Goal: Task Accomplishment & Management: Manage account settings

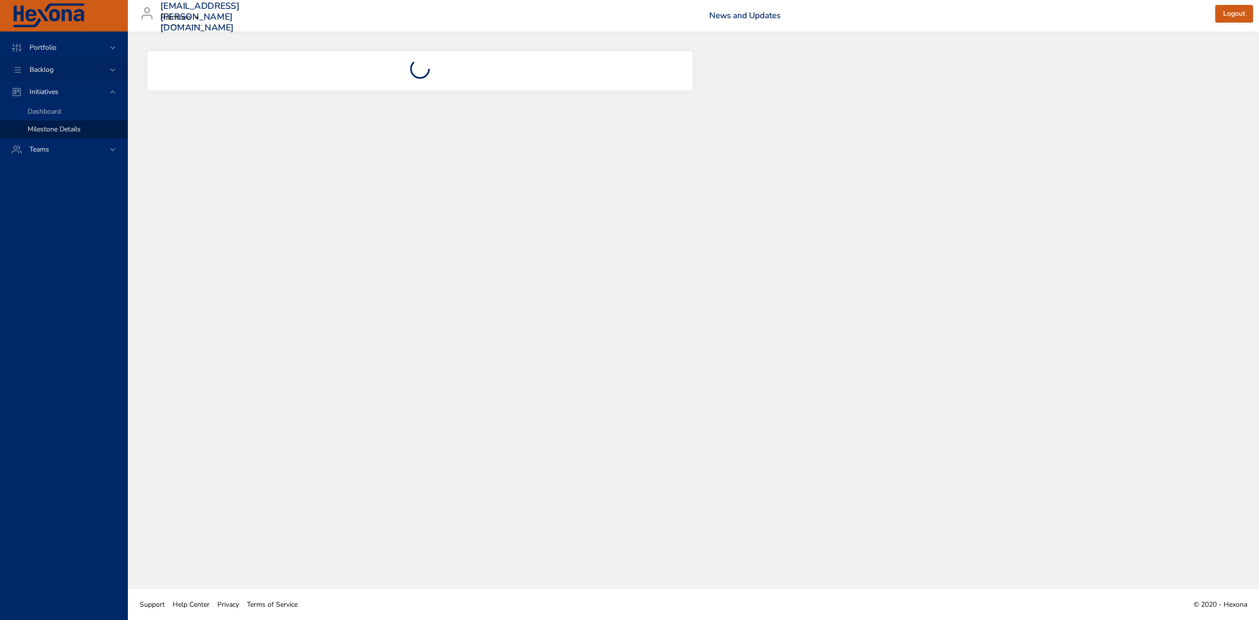
click at [90, 73] on div "Backlog" at bounding box center [65, 69] width 86 height 10
click at [63, 90] on span "Backlog Details" at bounding box center [51, 89] width 47 height 9
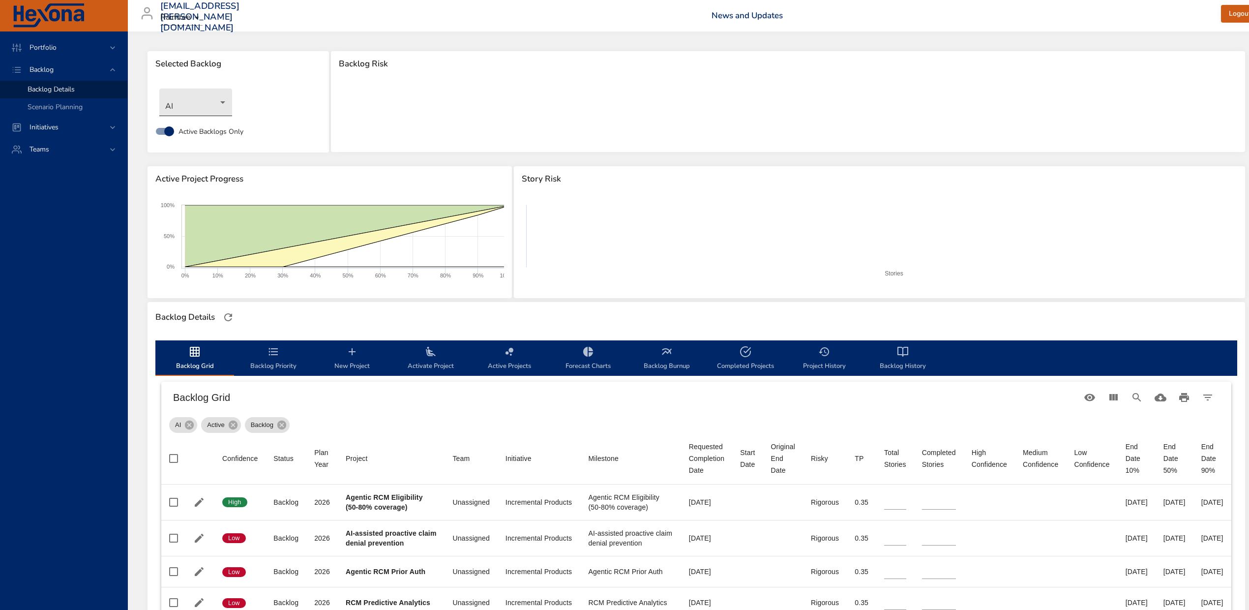
click at [221, 103] on body "Portfolio Backlog Backlog Details Scenario Planning Initiatives Teams [EMAIL_AD…" at bounding box center [624, 305] width 1249 height 610
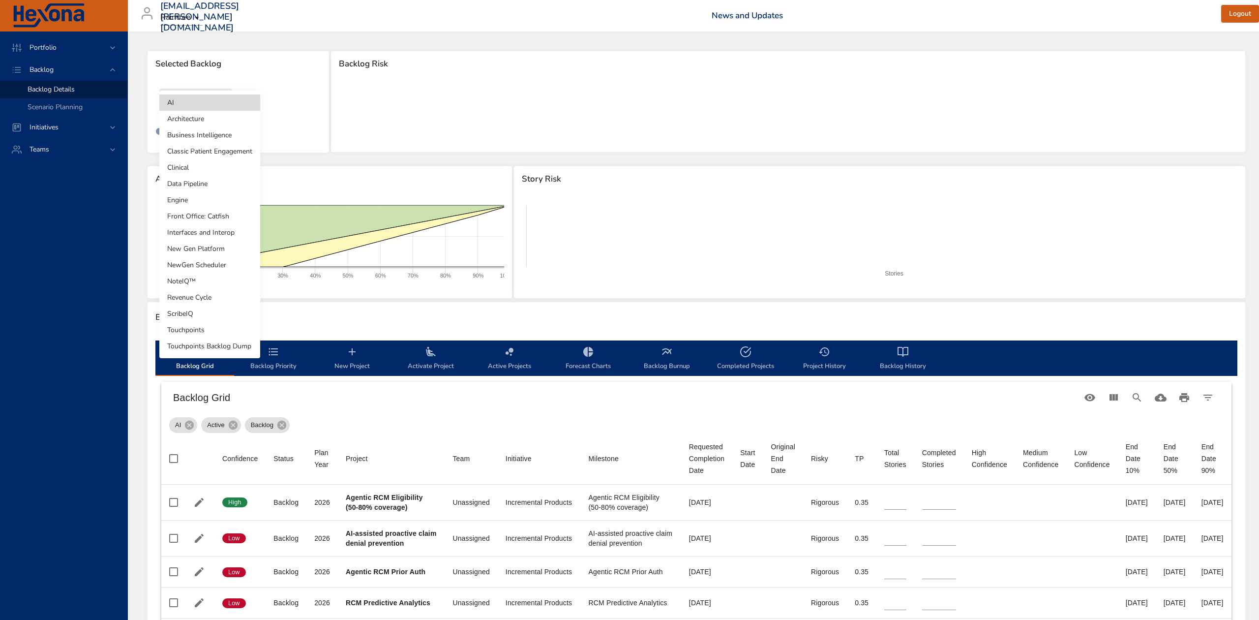
click at [207, 238] on li "NoteIQ™" at bounding box center [209, 281] width 101 height 16
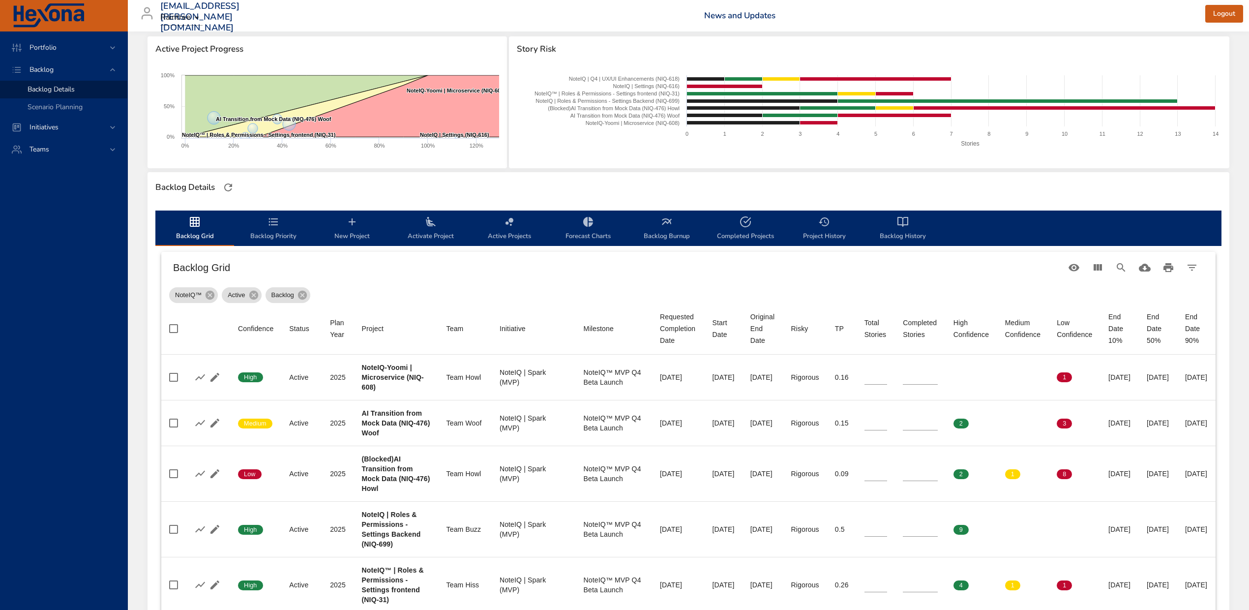
scroll to position [131, 0]
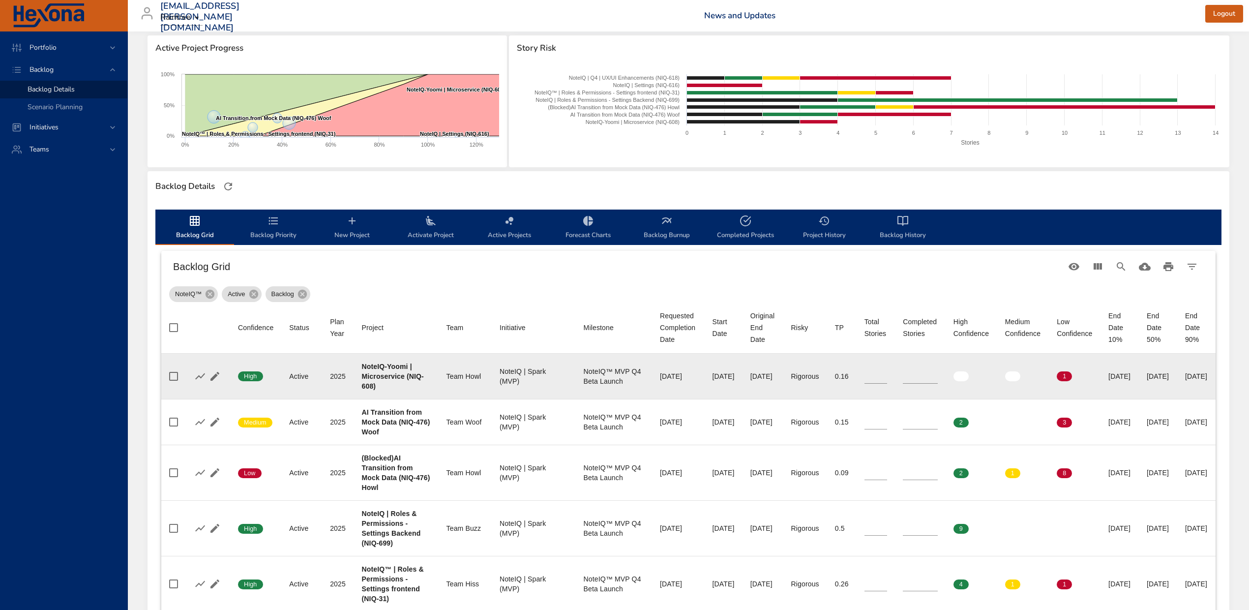
click at [384, 238] on b "NoteIQ-Yoomi | Microservice (NIQ-608)" at bounding box center [393, 376] width 62 height 28
copy b "608"
type input "*"
click at [422, 238] on input "*" at bounding box center [920, 376] width 35 height 15
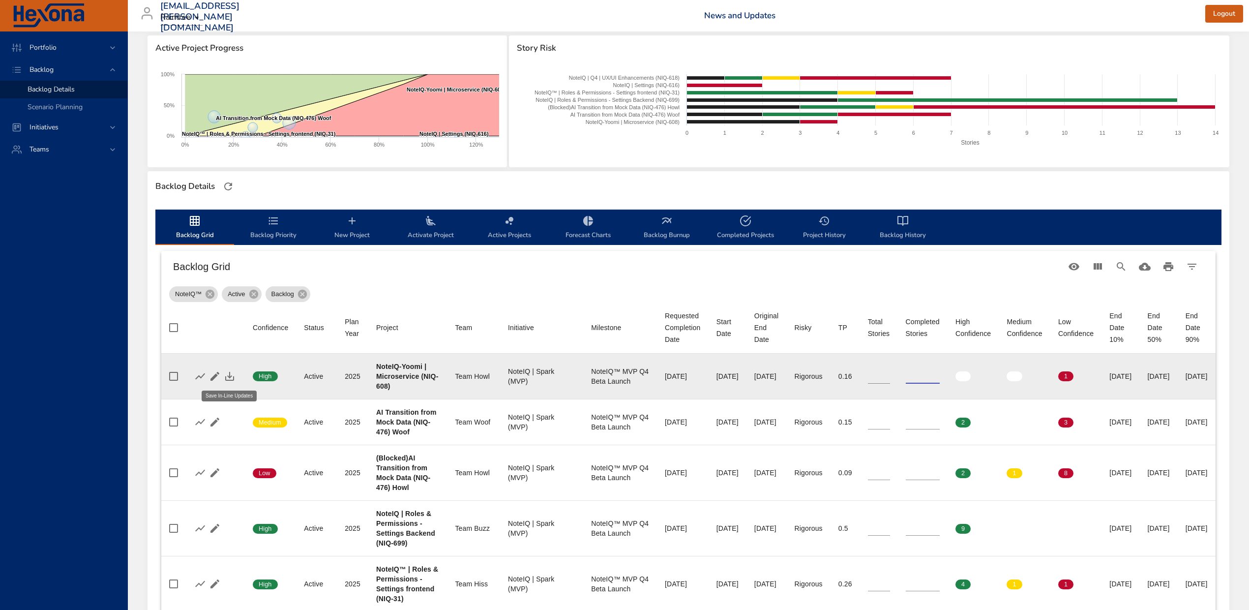
click at [235, 238] on button "button" at bounding box center [229, 376] width 15 height 15
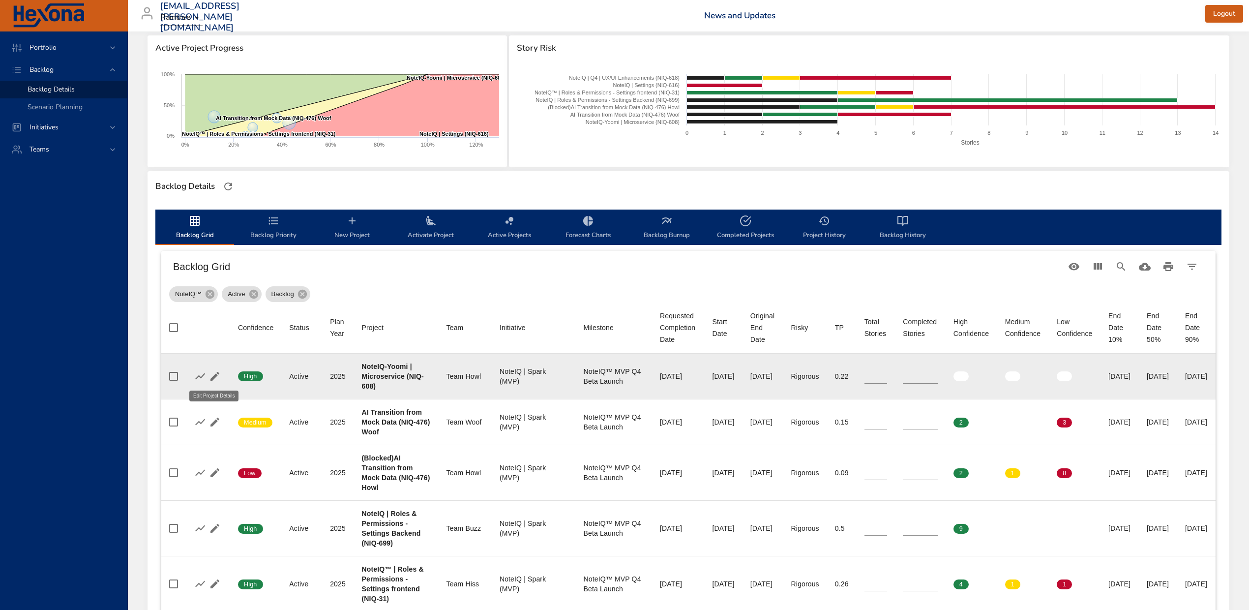
click at [215, 238] on icon "button" at bounding box center [215, 376] width 12 height 12
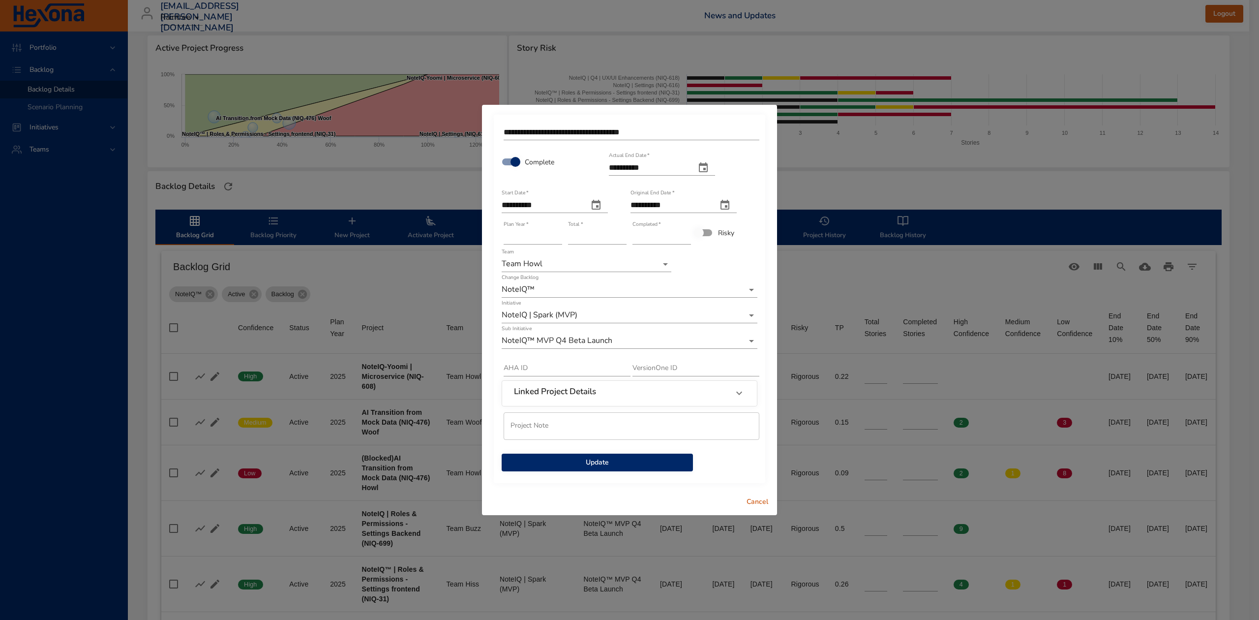
click at [422, 168] on icon "actual end date" at bounding box center [703, 167] width 9 height 10
click at [422, 238] on span "22" at bounding box center [616, 278] width 18 height 10
type input "**********"
click at [422, 238] on button "Update" at bounding box center [597, 462] width 191 height 18
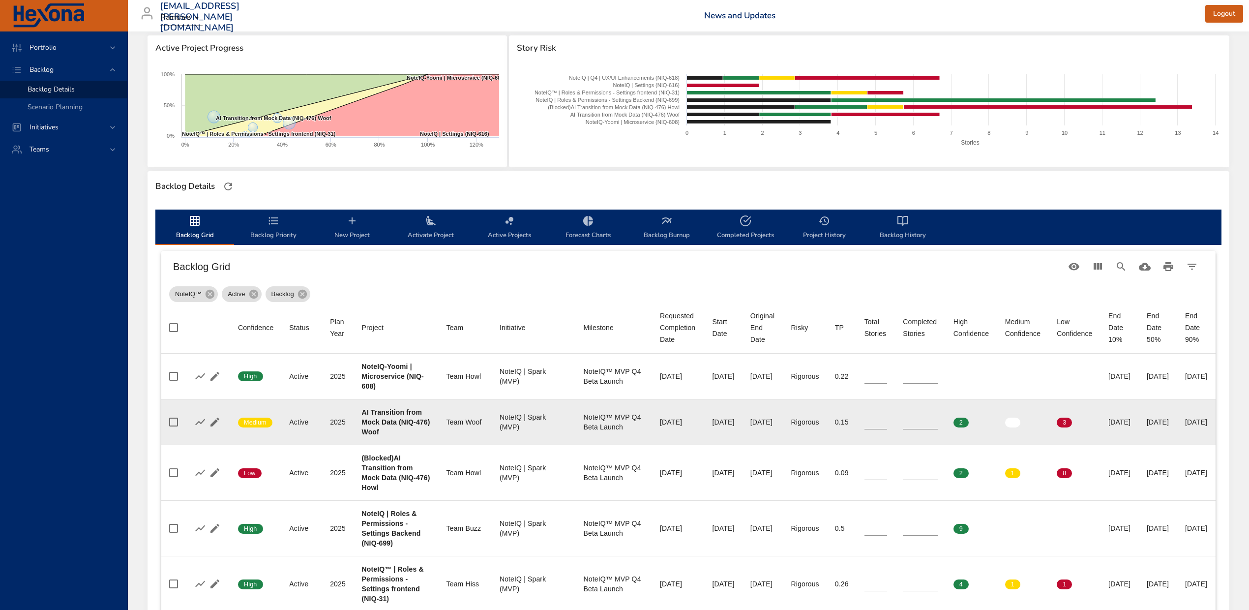
click at [368, 238] on b "AI Transition from Mock Data (NIQ-476) Woof" at bounding box center [396, 422] width 68 height 28
copy b "476"
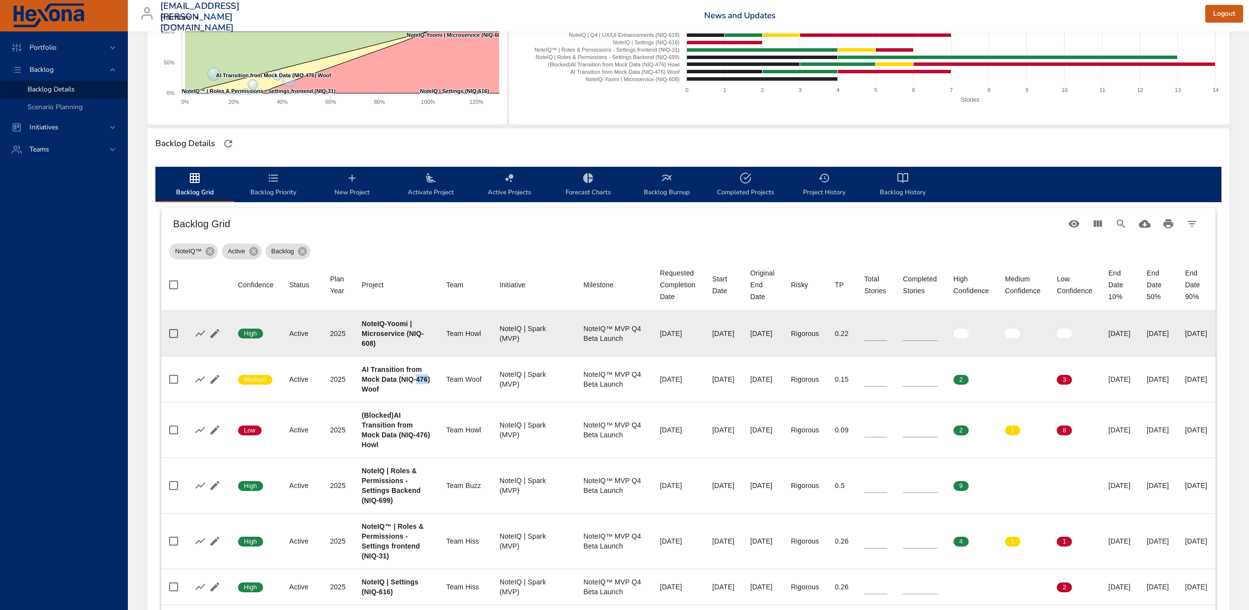
scroll to position [197, 0]
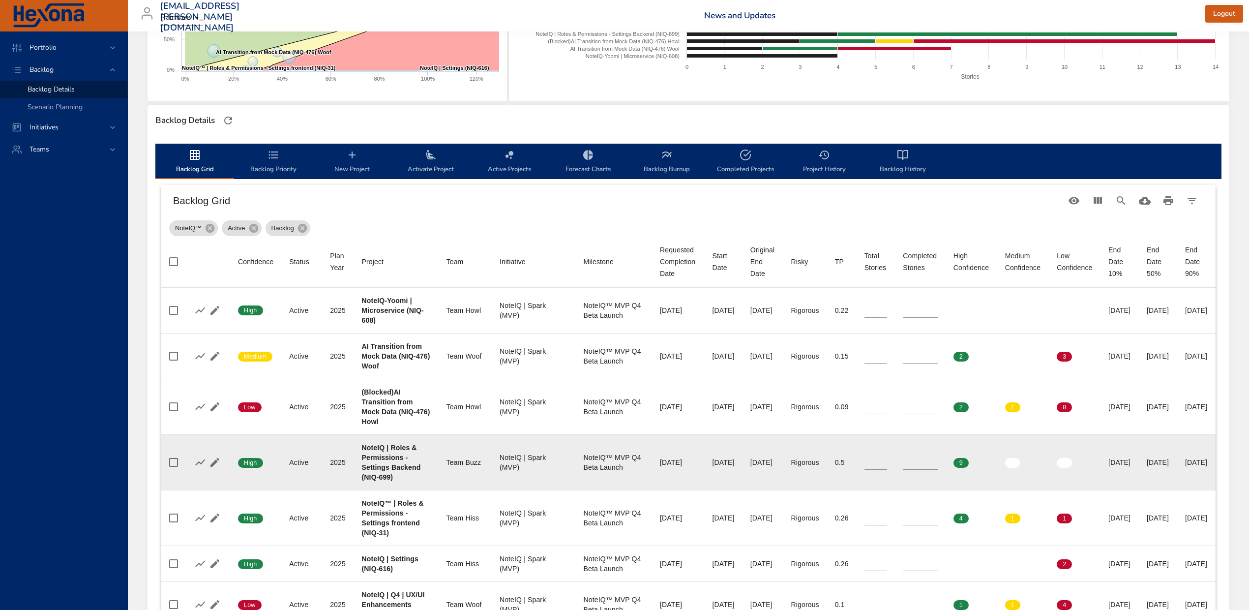
click at [384, 238] on b "NoteIQ | Roles & Permissions - Settings Backend (NIQ-699)" at bounding box center [391, 462] width 59 height 37
copy b "699"
type input "*"
click at [422, 238] on input "*" at bounding box center [920, 462] width 35 height 15
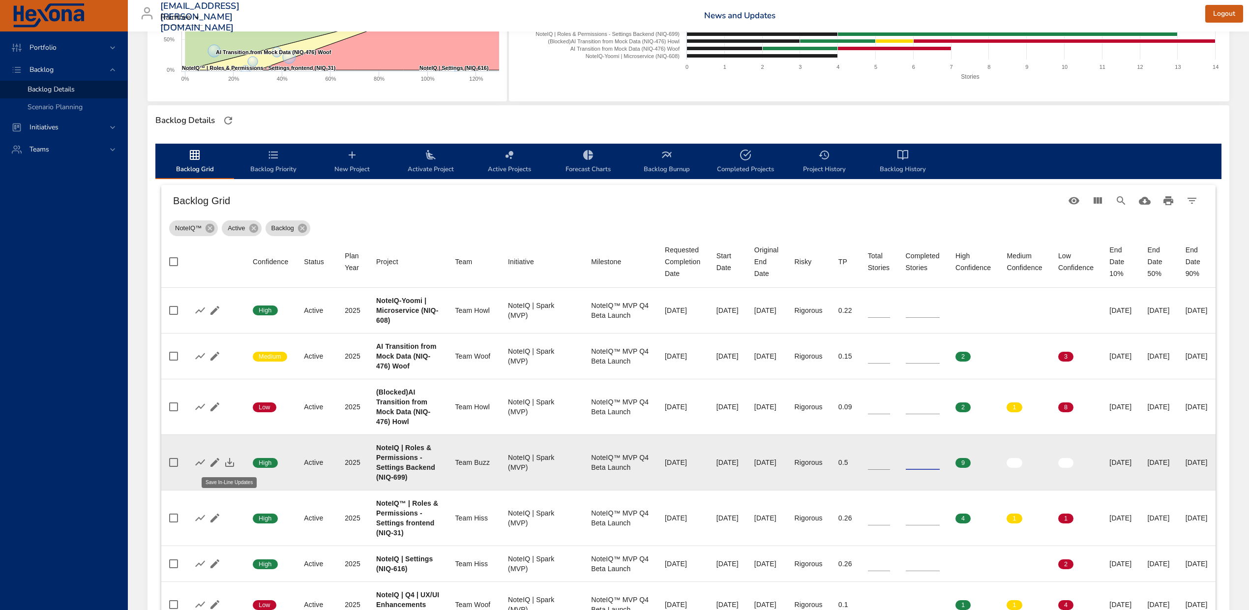
click at [230, 238] on icon "button" at bounding box center [230, 462] width 12 height 12
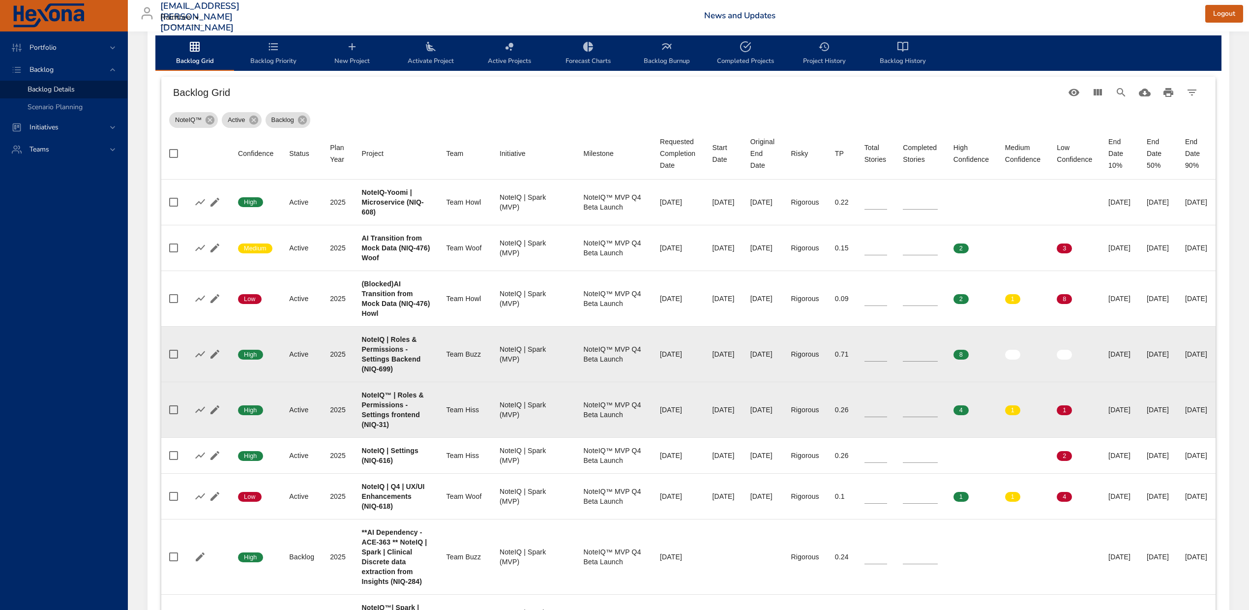
scroll to position [328, 0]
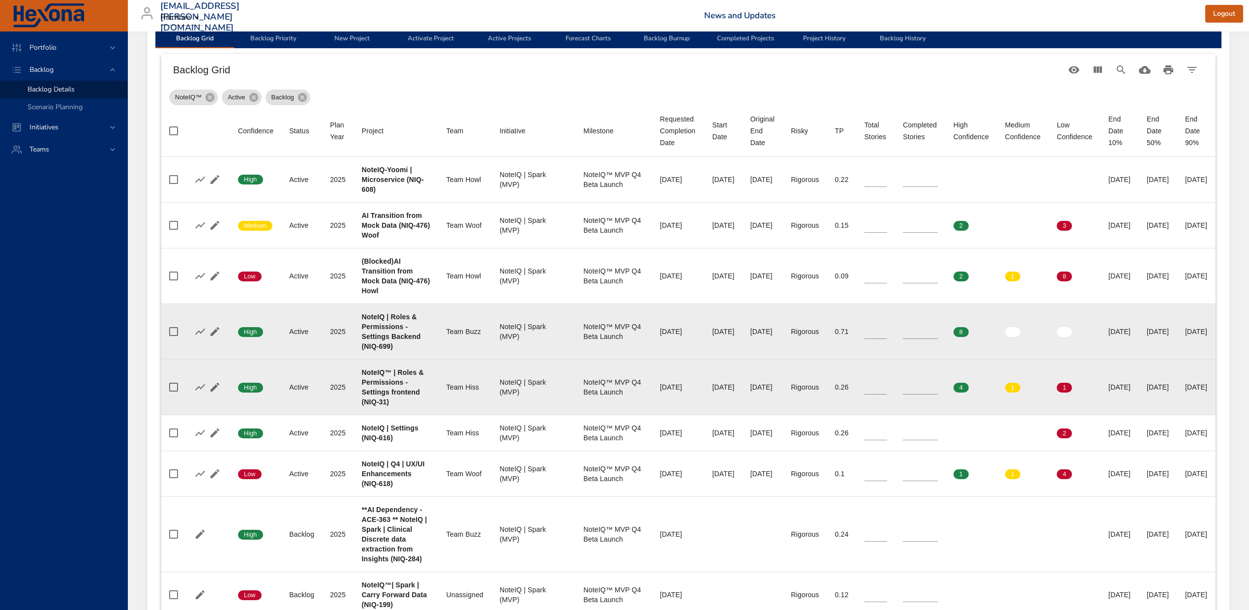
click at [382, 238] on b "NoteIQ™ | Roles & Permissions - Settings frontend (NIQ-31)" at bounding box center [393, 386] width 62 height 37
copy b "31"
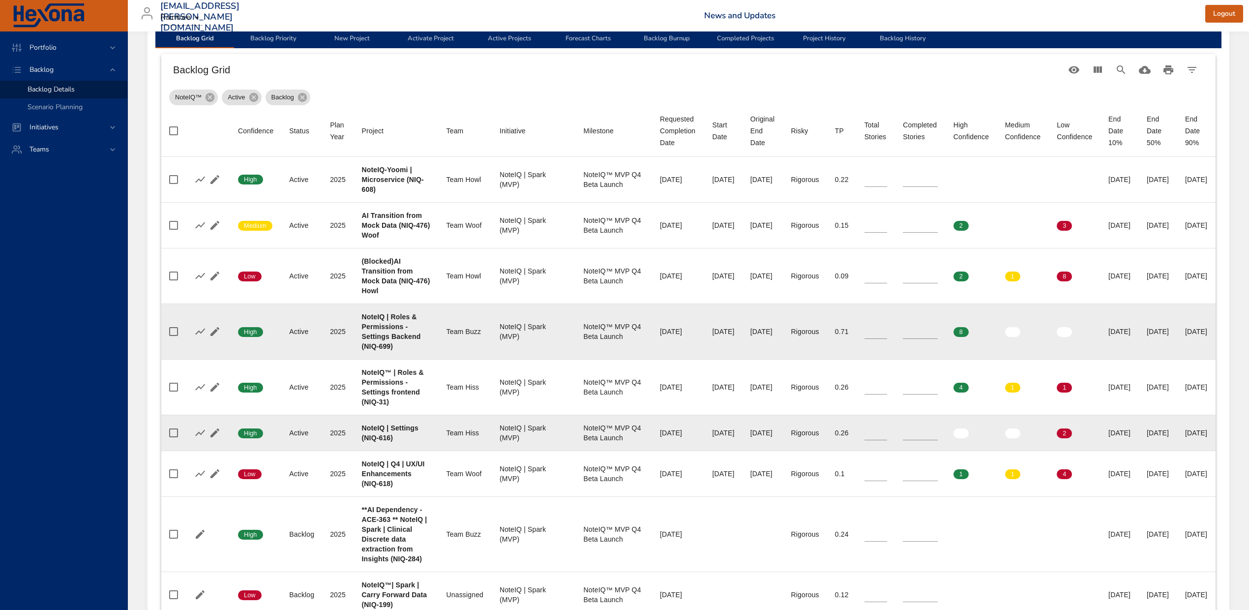
click at [386, 238] on b "NoteIQ | Settings (NIQ-616)" at bounding box center [390, 433] width 57 height 18
copy b "616"
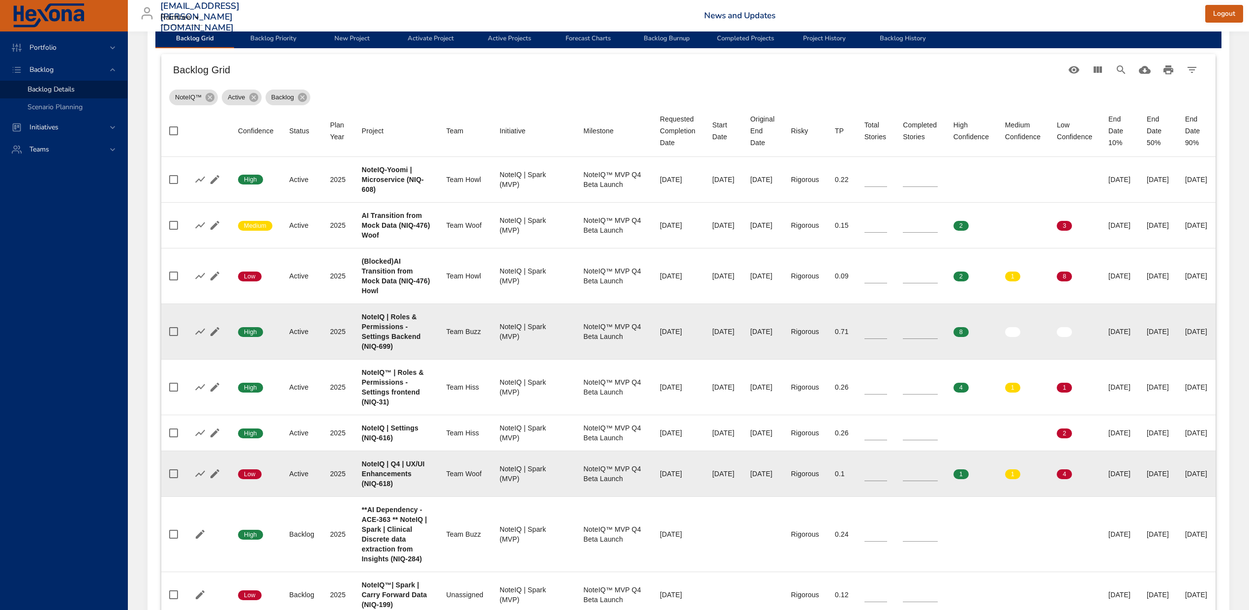
click at [384, 238] on b "NoteIQ | Q4 | UX/UI Enhancements (NIQ-618)" at bounding box center [393, 474] width 63 height 28
copy b "618"
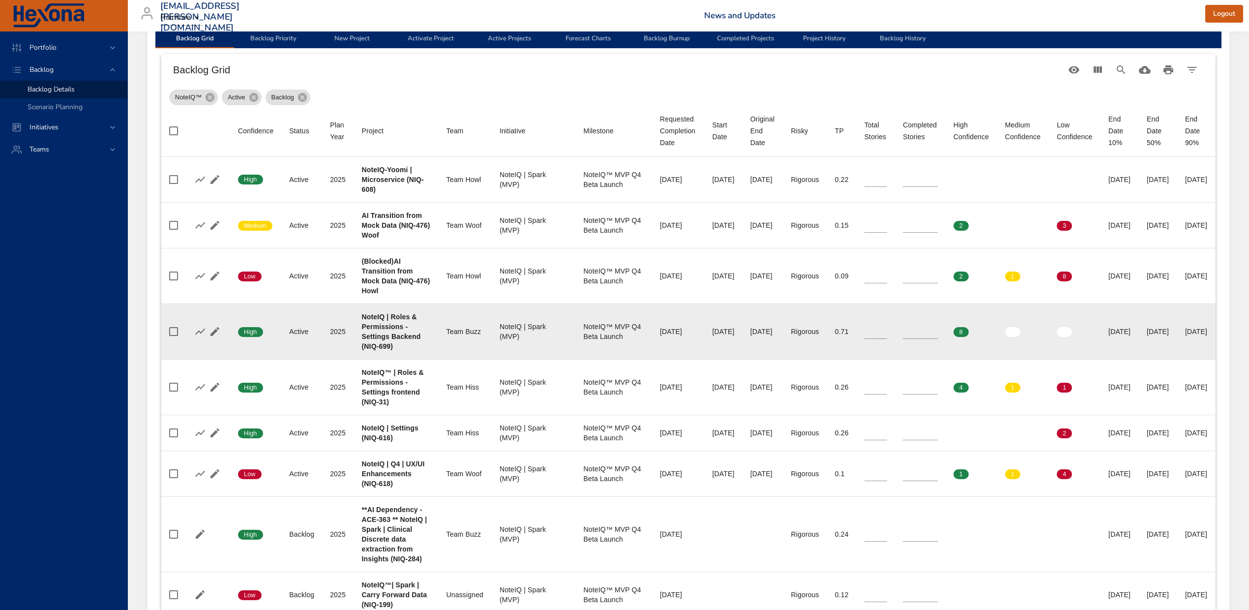
click at [422, 238] on td "Team Team Buzz" at bounding box center [465, 331] width 53 height 56
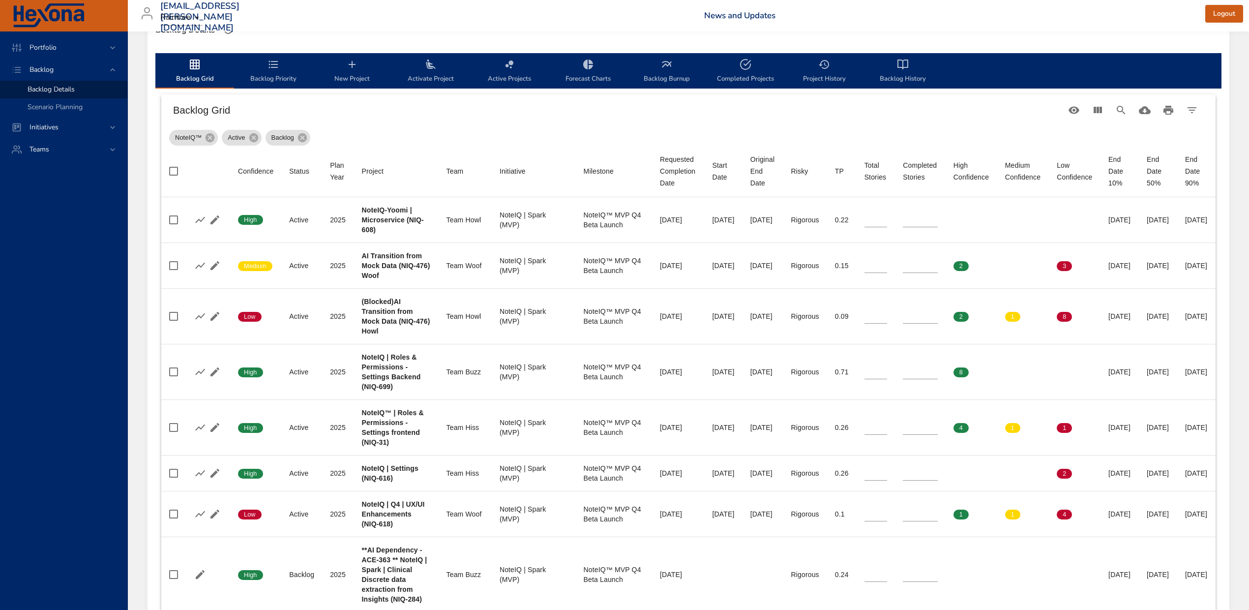
scroll to position [197, 0]
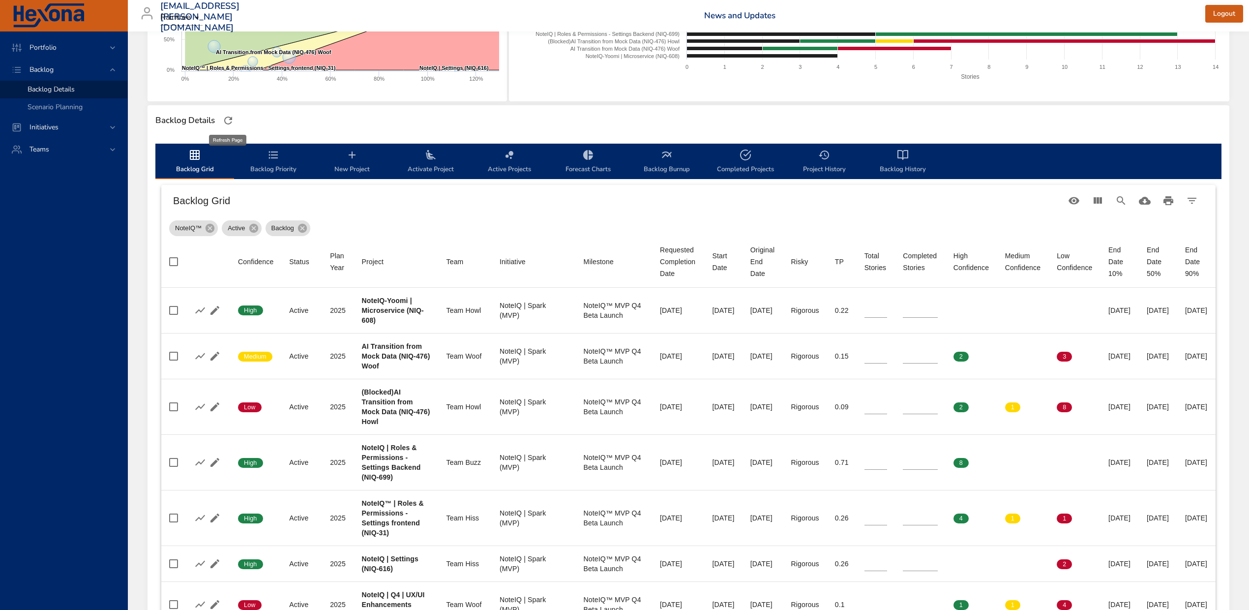
click at [227, 122] on icon "button" at bounding box center [228, 121] width 12 height 12
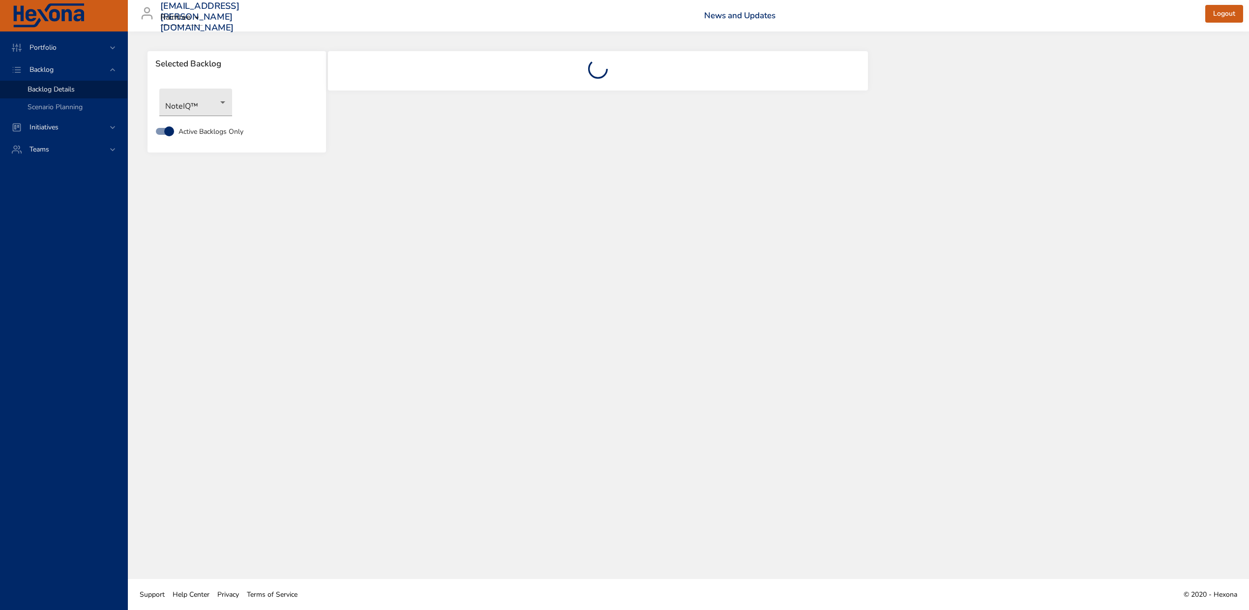
scroll to position [0, 0]
